Goal: Task Accomplishment & Management: Manage account settings

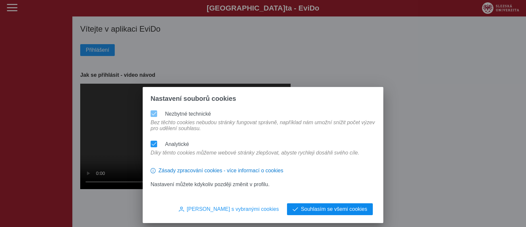
click at [332, 212] on button "Souhlasím se všemi cookies" at bounding box center [330, 209] width 86 height 12
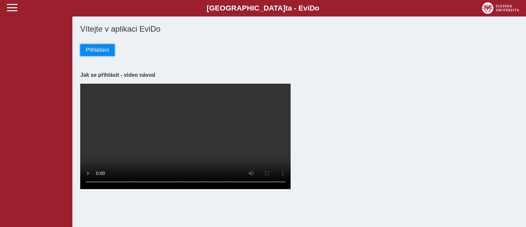
click at [94, 53] on span "Přihlášení" at bounding box center [97, 50] width 23 height 6
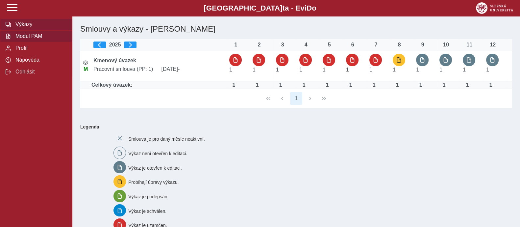
click at [27, 38] on span "Modul PAM" at bounding box center [39, 36] width 53 height 6
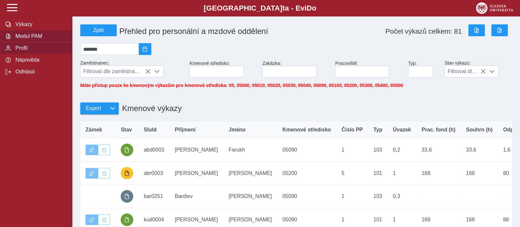
click at [25, 51] on span "Profil" at bounding box center [39, 48] width 53 height 6
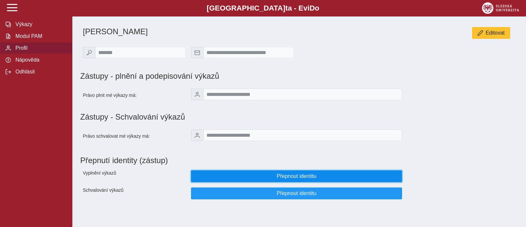
click at [283, 182] on button "Přepnout identitu" at bounding box center [296, 176] width 211 height 12
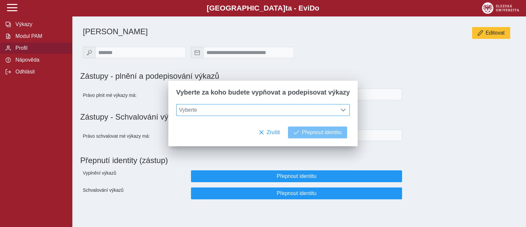
click at [269, 116] on div "Vyberte" at bounding box center [263, 110] width 174 height 12
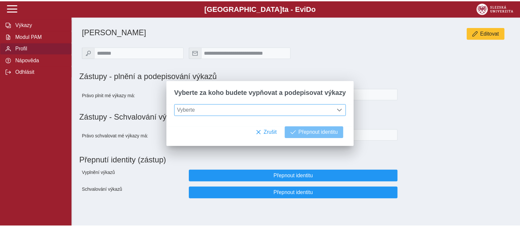
scroll to position [4, 28]
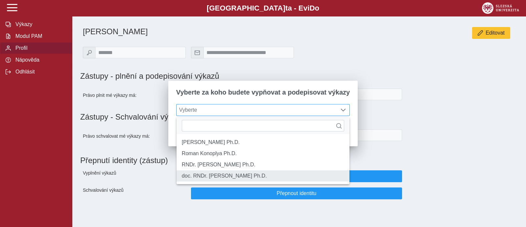
click at [234, 181] on li "doc. RNDr. [PERSON_NAME] Ph.D." at bounding box center [263, 175] width 173 height 11
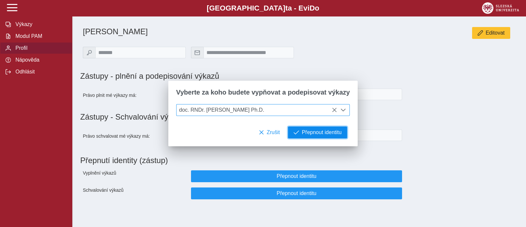
click at [322, 134] on span "Přepnout identitu" at bounding box center [322, 132] width 40 height 6
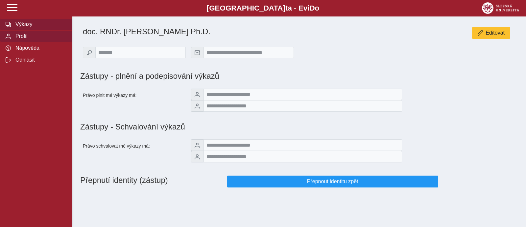
click at [24, 25] on span "Výkazy" at bounding box center [39, 24] width 53 height 6
